Goal: Information Seeking & Learning: Find specific page/section

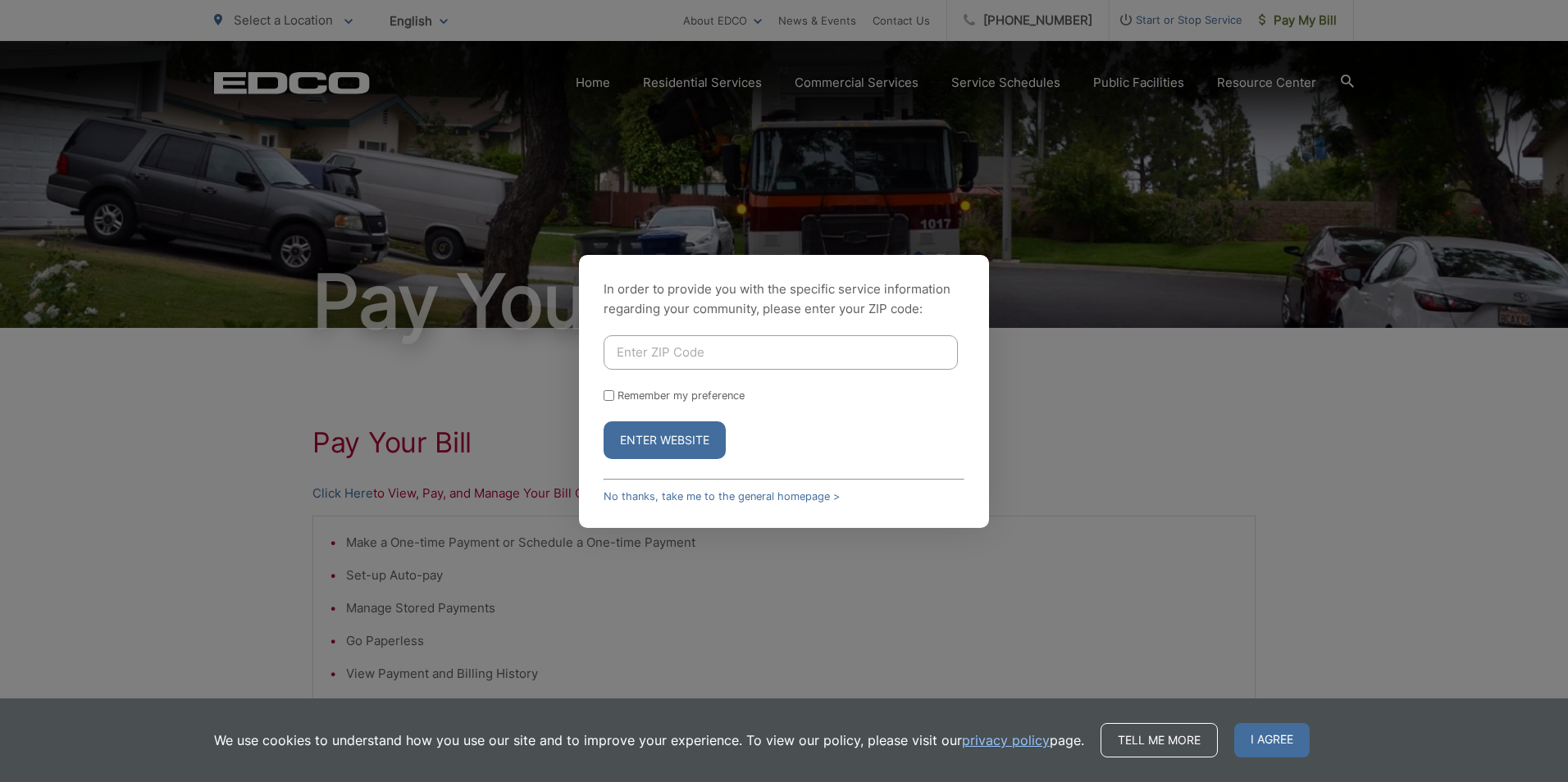
click at [757, 354] on input "Enter ZIP Code" at bounding box center [780, 352] width 354 height 34
type input "92028"
click at [611, 403] on form "92028 Remember my preference Enter Website" at bounding box center [784, 398] width 361 height 124
click at [612, 390] on input "Remember my preference" at bounding box center [609, 395] width 11 height 11
checkbox input "true"
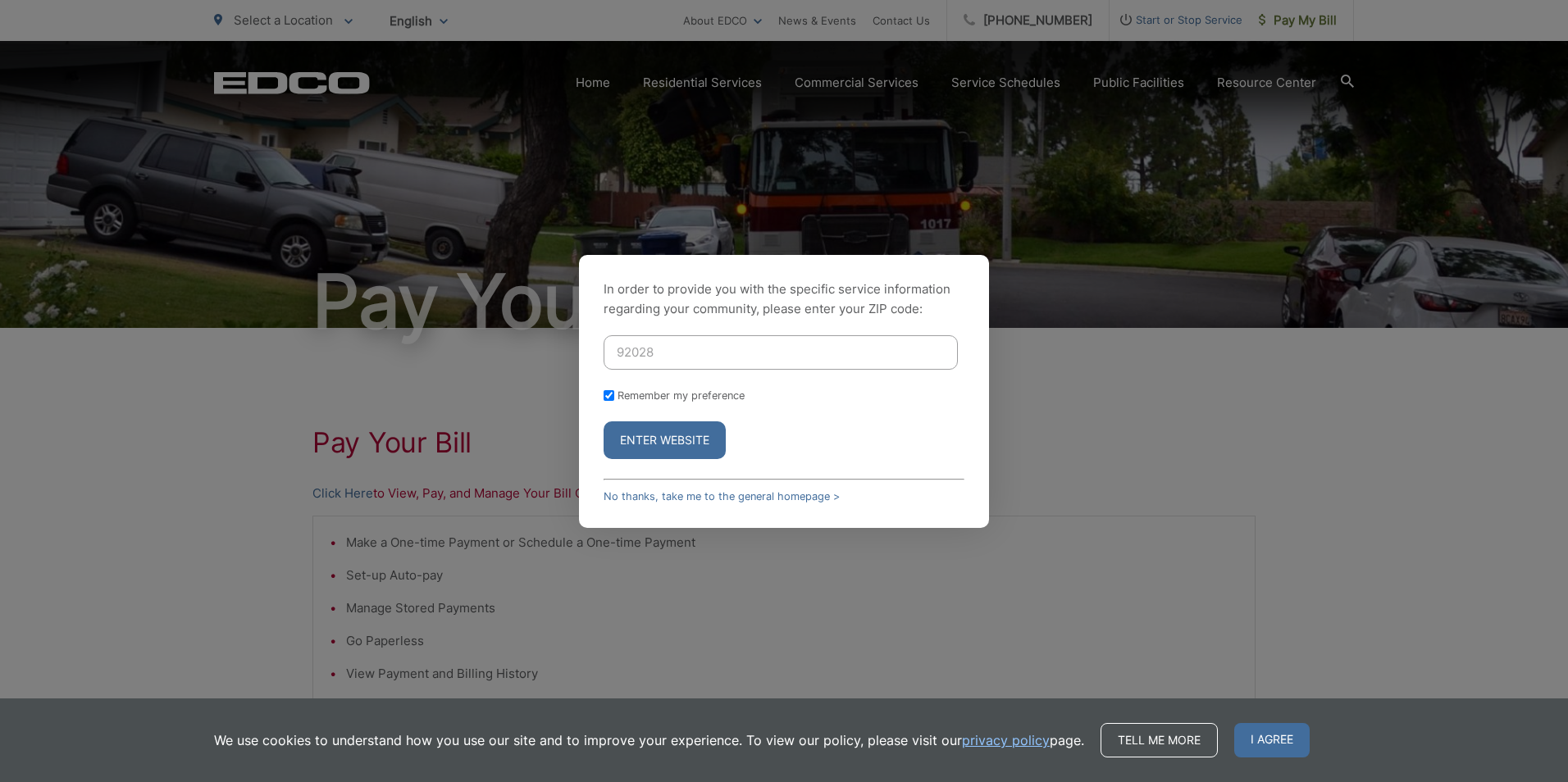
checkbox input "true"
click at [626, 436] on button "Enter Website" at bounding box center [665, 440] width 122 height 38
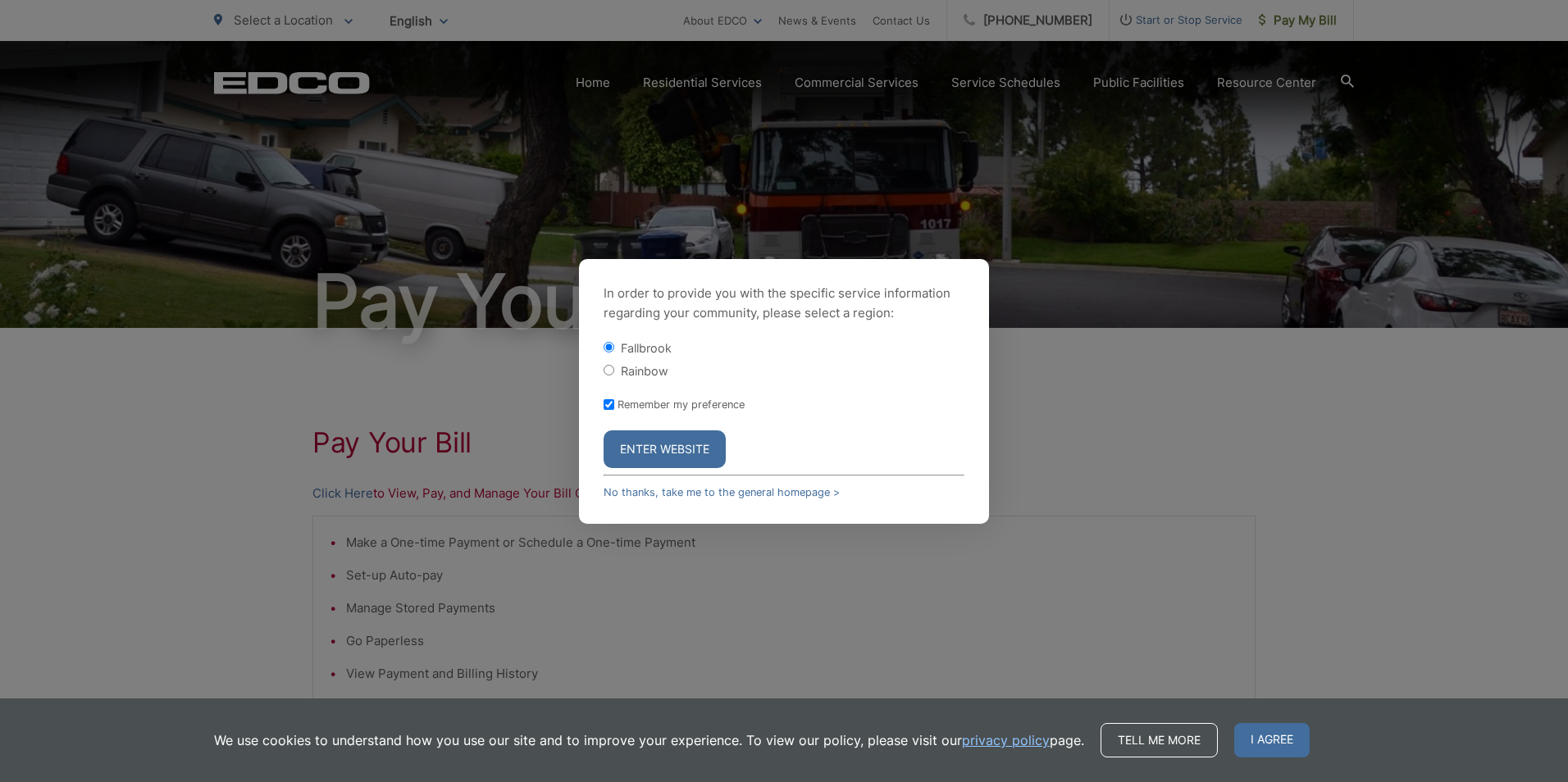
click at [662, 453] on button "Enter Website" at bounding box center [665, 449] width 122 height 38
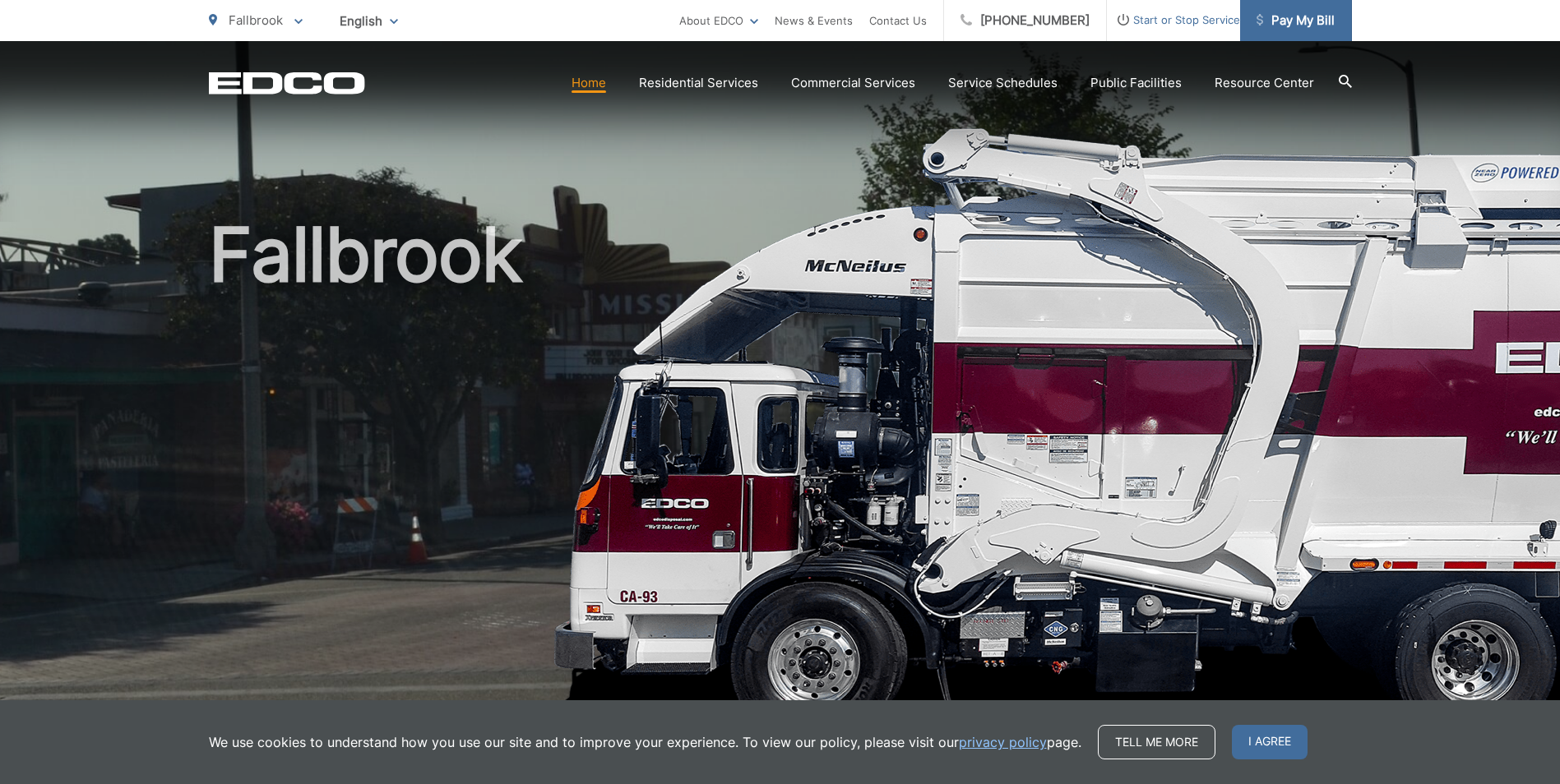
click at [1308, 24] on span "Pay My Bill" at bounding box center [1296, 21] width 78 height 20
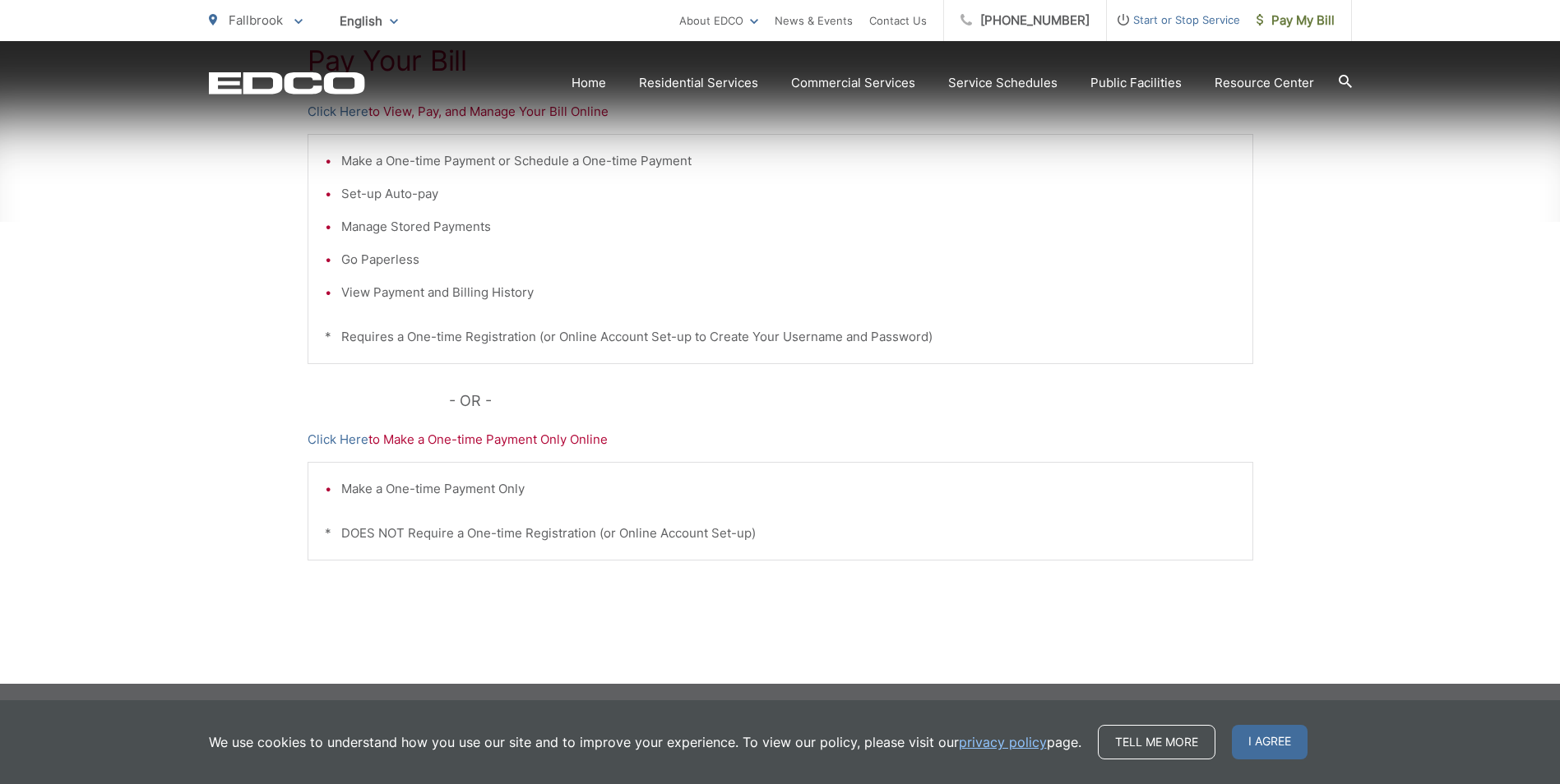
scroll to position [384, 0]
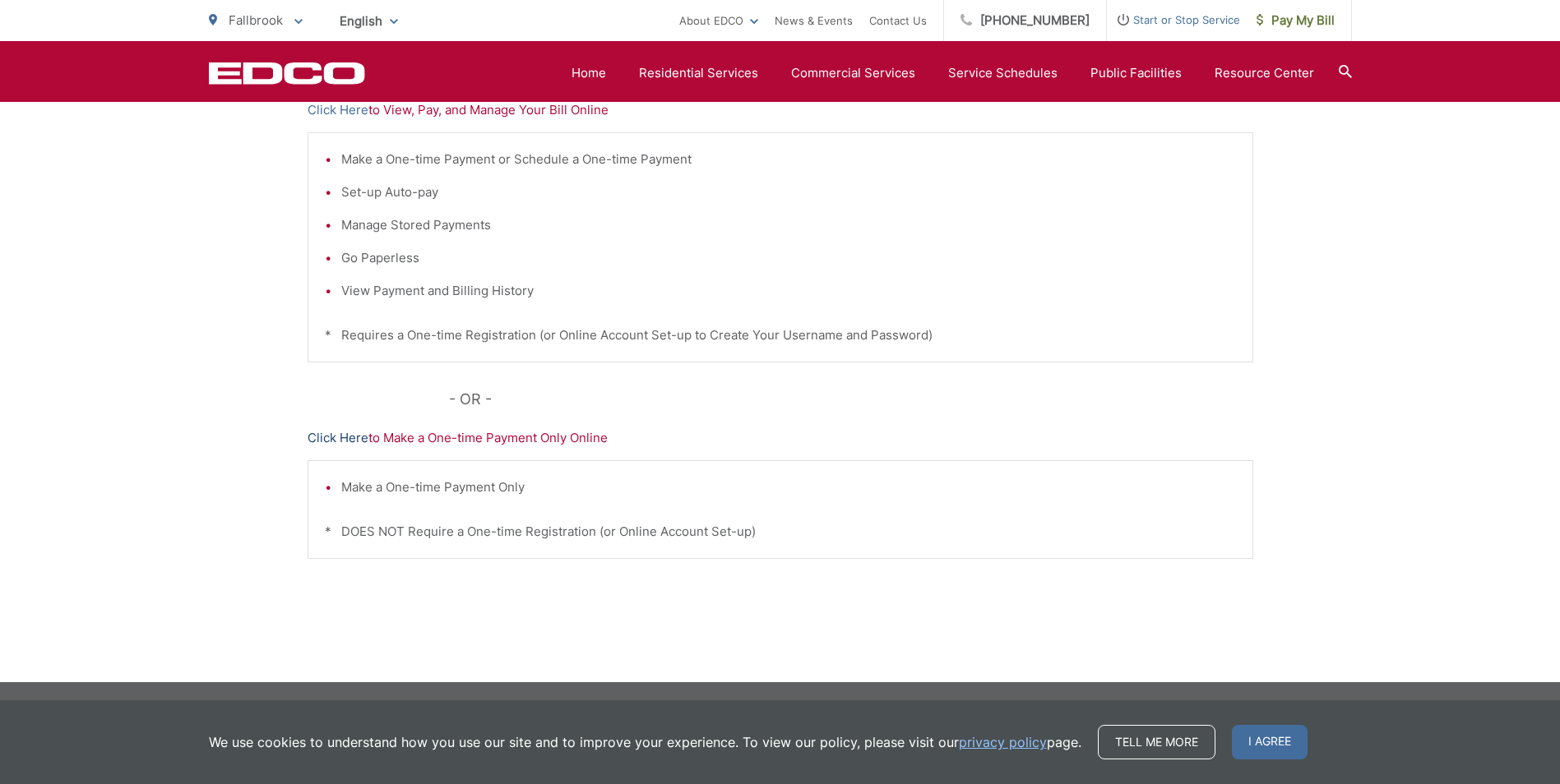
click at [332, 441] on link "Click Here" at bounding box center [338, 438] width 60 height 20
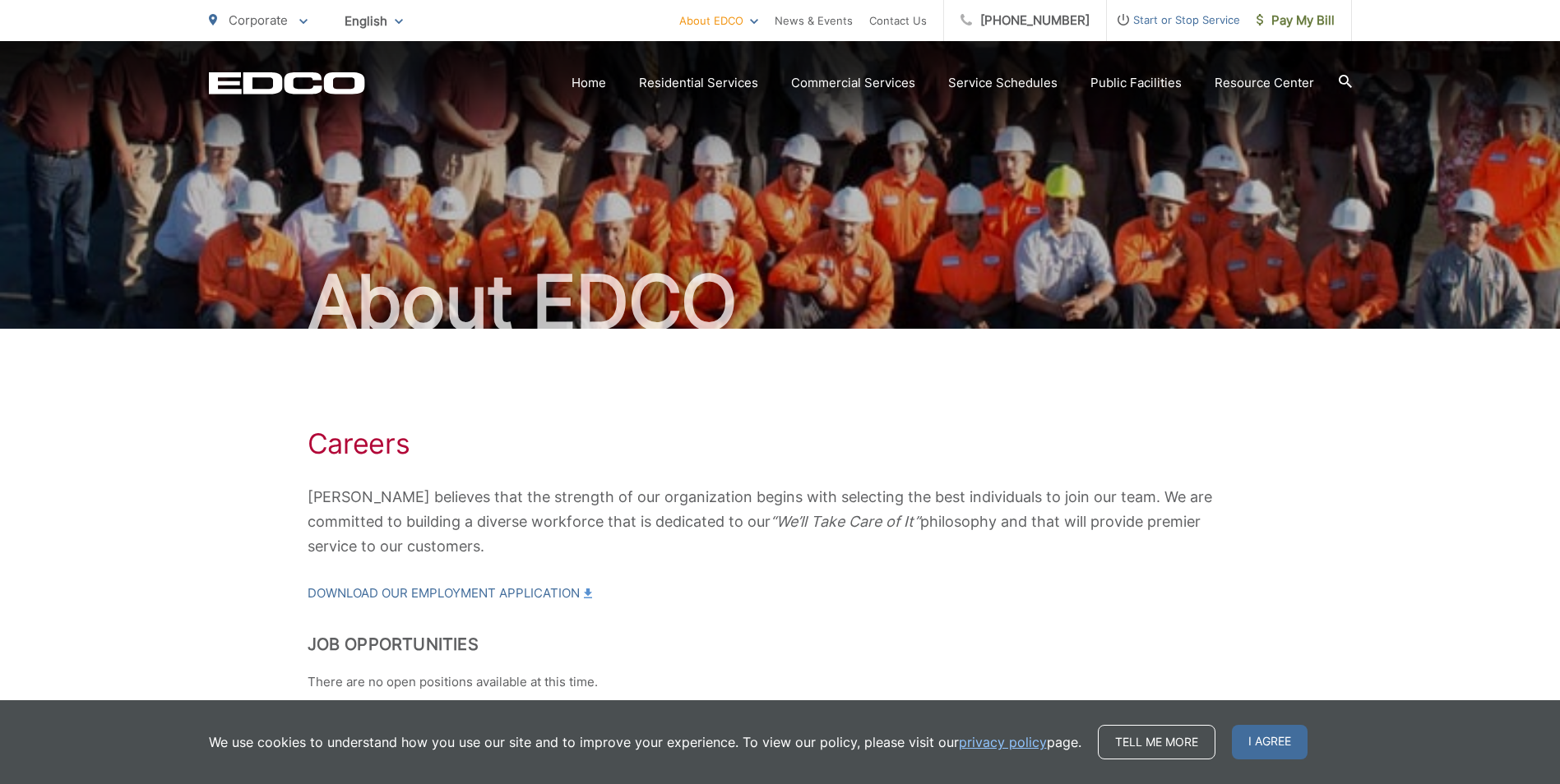
click at [1344, 74] on div at bounding box center [1346, 82] width 13 height 31
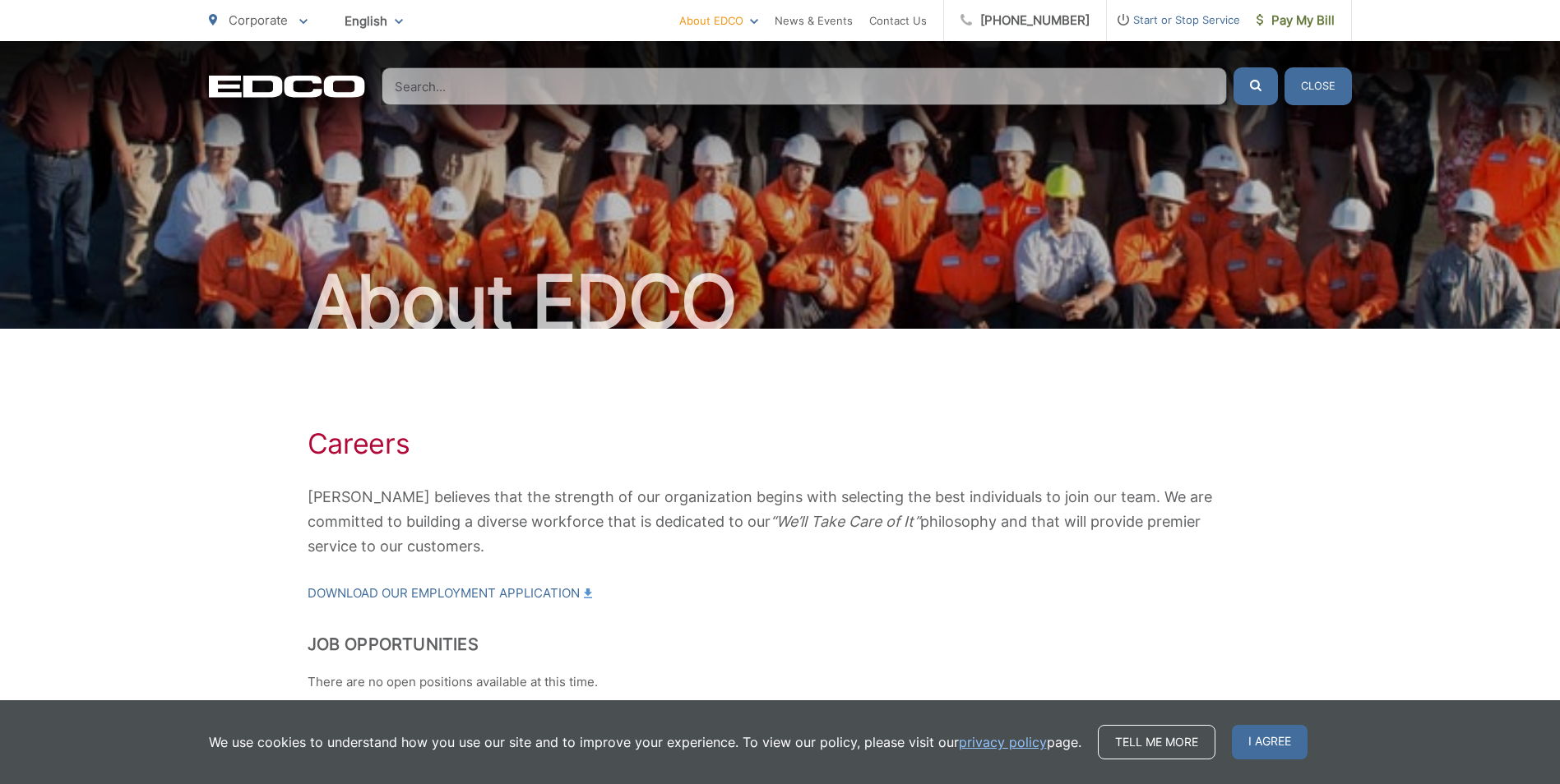
click at [603, 82] on input "Search" at bounding box center [804, 86] width 845 height 38
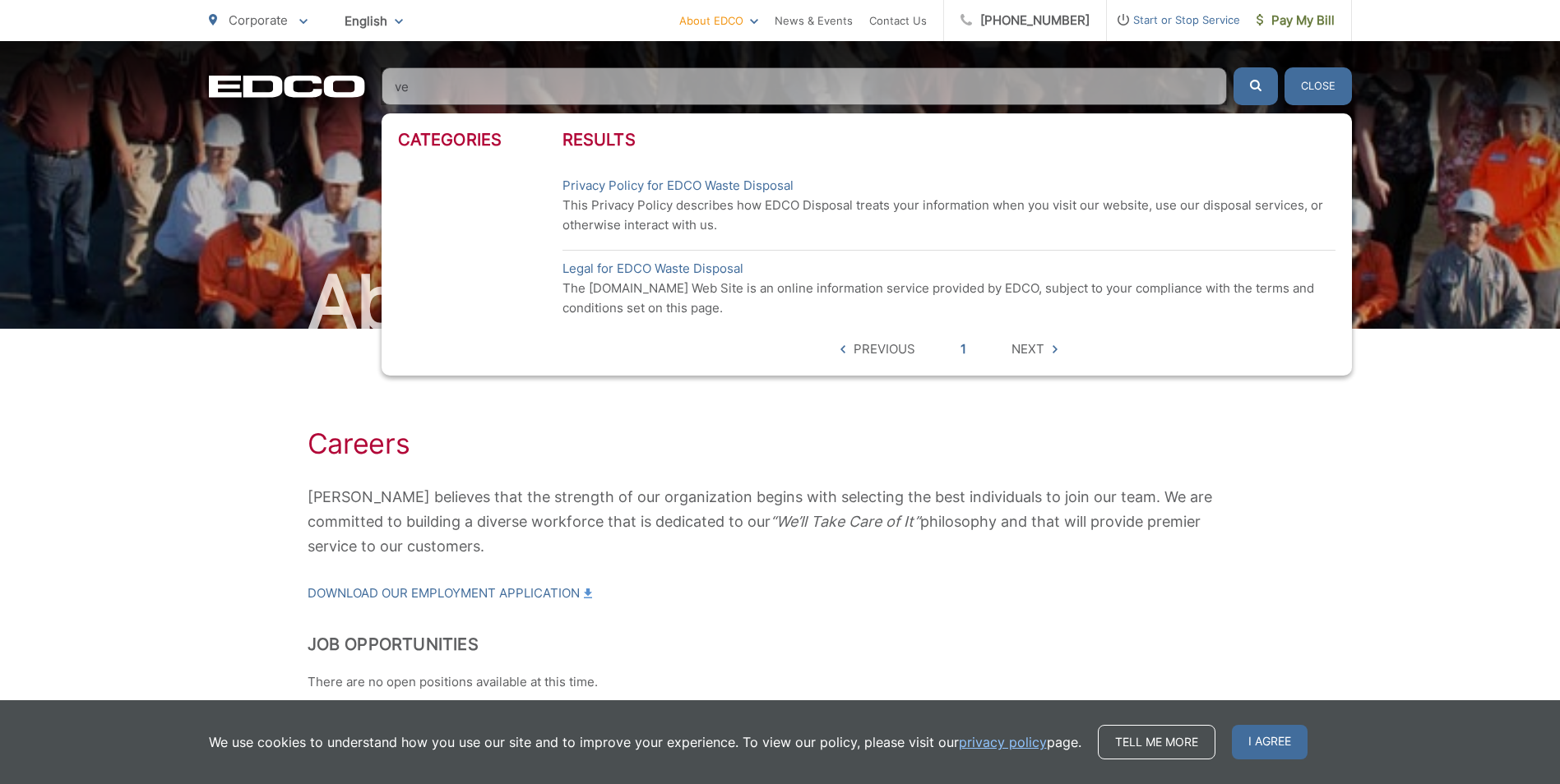
type input "v"
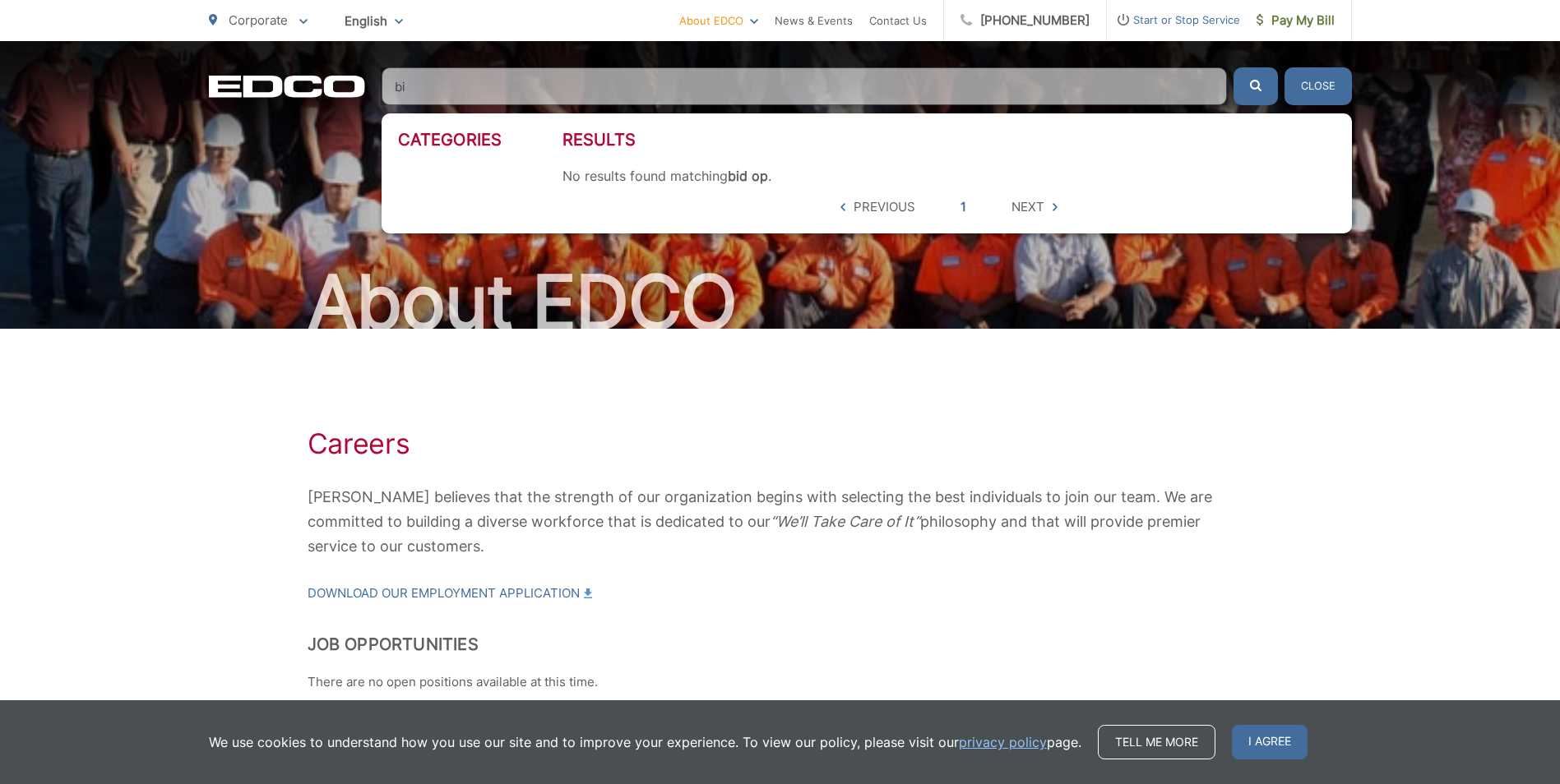
type input "b"
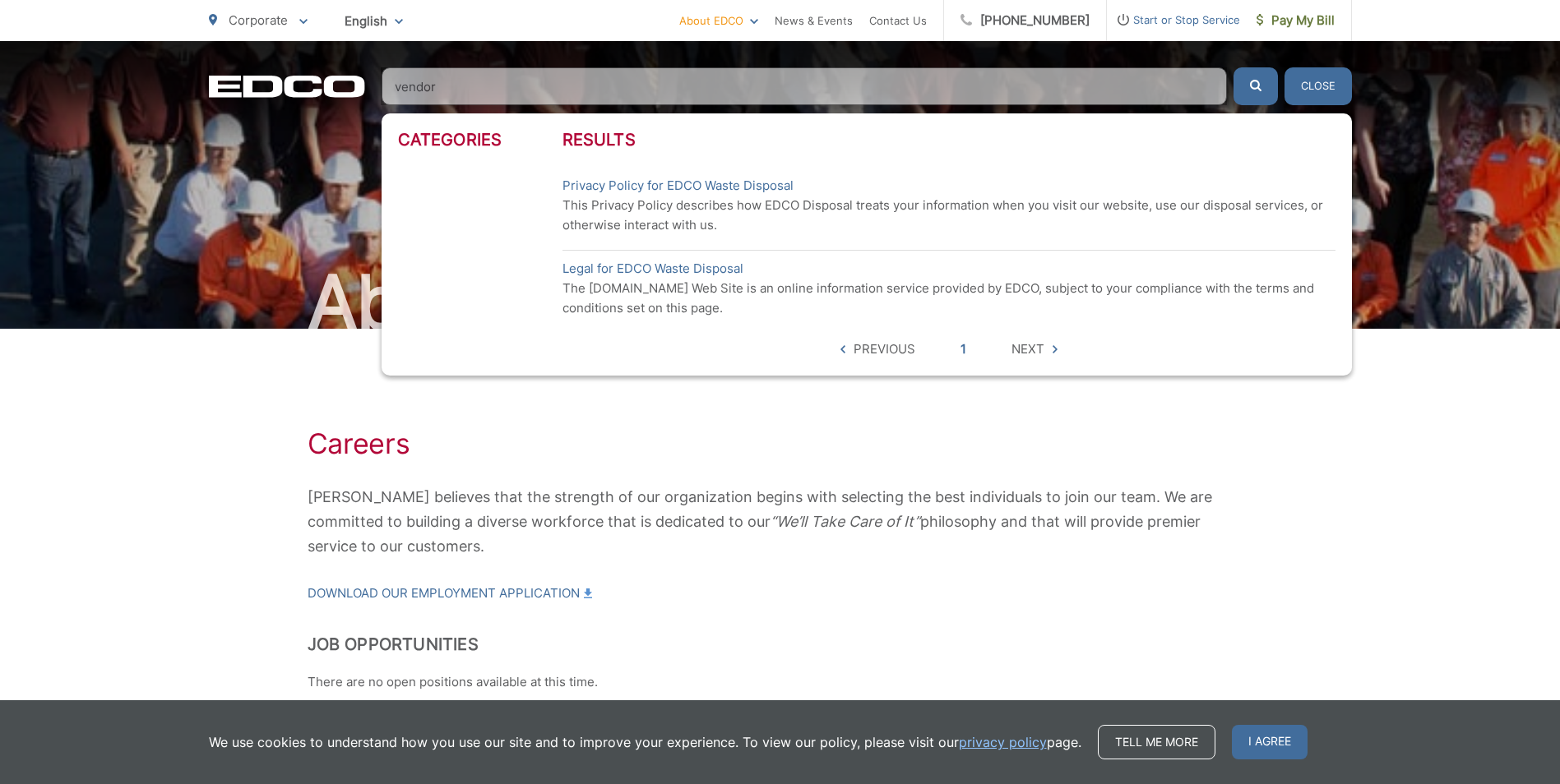
click at [1233, 67] on button "submit" at bounding box center [1255, 86] width 44 height 38
click at [1260, 76] on button "submit" at bounding box center [1255, 86] width 44 height 38
click at [1257, 85] on icon "submit" at bounding box center [1256, 86] width 12 height 12
click at [522, 97] on input "vendor" at bounding box center [804, 86] width 845 height 38
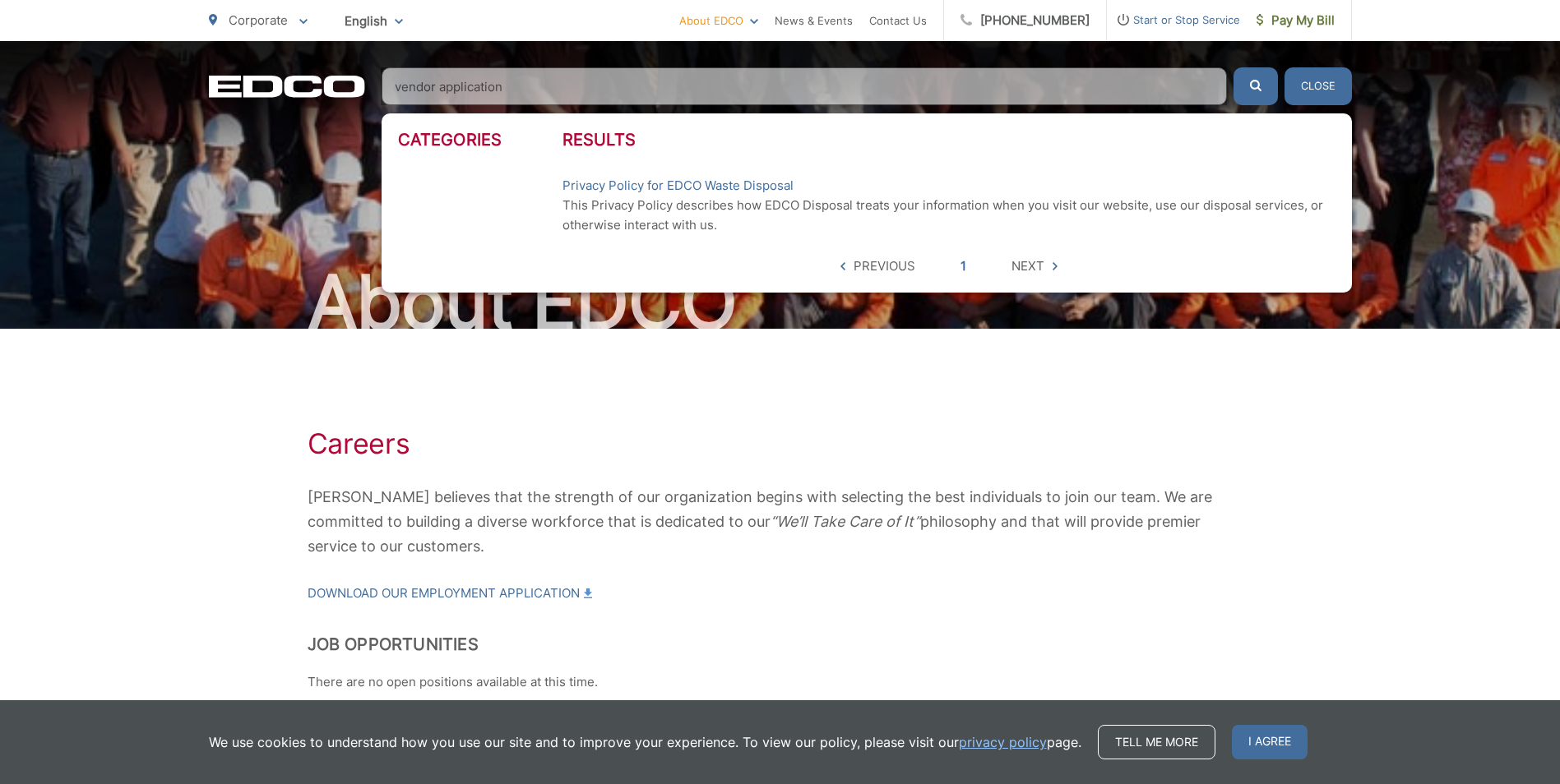
type input "vendor application"
click at [1233, 67] on button "submit" at bounding box center [1255, 86] width 44 height 38
click at [1252, 89] on icon "submit" at bounding box center [1256, 86] width 12 height 12
click at [1256, 731] on span "I agree" at bounding box center [1269, 742] width 76 height 34
